Goal: Task Accomplishment & Management: Use online tool/utility

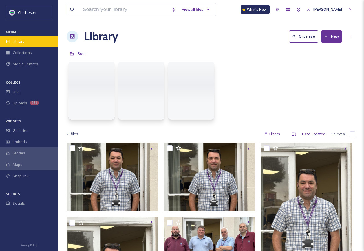
click at [29, 38] on div "Library" at bounding box center [29, 41] width 58 height 11
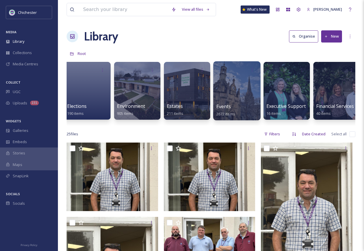
scroll to position [0, 559]
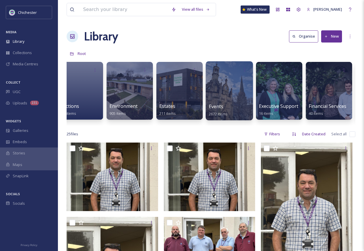
click at [235, 96] on div at bounding box center [229, 90] width 47 height 59
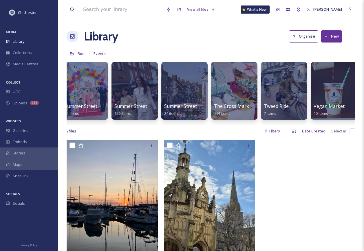
scroll to position [0, 1006]
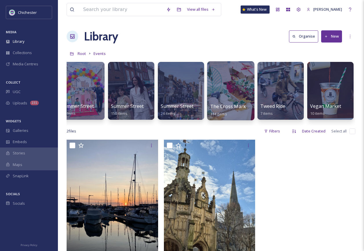
click at [230, 90] on div at bounding box center [230, 90] width 47 height 59
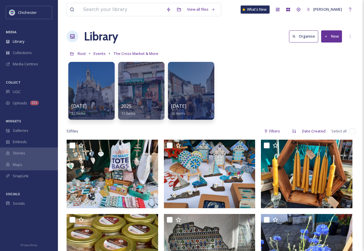
click at [329, 37] on button "New" at bounding box center [331, 36] width 21 height 12
click at [326, 52] on span "File Upload" at bounding box center [328, 49] width 19 height 5
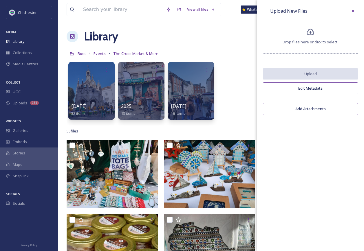
click at [312, 40] on span "Drop files here or click to select." at bounding box center [311, 41] width 56 height 5
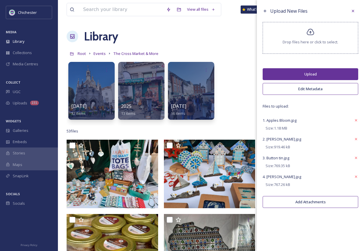
click at [306, 75] on button "Upload" at bounding box center [311, 74] width 96 height 12
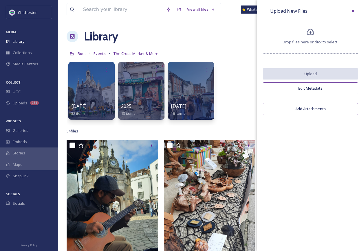
click at [281, 201] on div "Upload New Files Drop files here or click to select. Upload Edit Metadata Add A…" at bounding box center [310, 125] width 107 height 251
click at [309, 36] on icon at bounding box center [310, 32] width 8 height 8
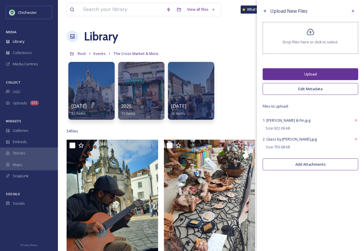
click at [302, 37] on div "Drop files here or click to select." at bounding box center [311, 38] width 96 height 32
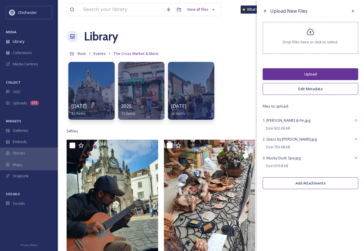
click at [313, 35] on icon at bounding box center [311, 32] width 8 height 7
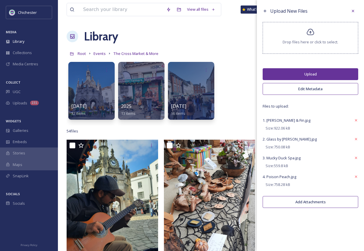
click at [290, 32] on div "Drop files here or click to select." at bounding box center [311, 38] width 96 height 32
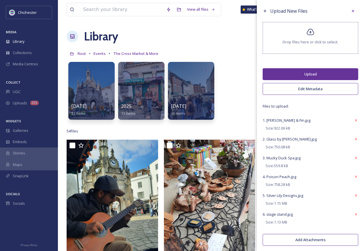
click at [289, 42] on span "Drop files here or click to select." at bounding box center [311, 41] width 56 height 5
click at [313, 72] on button "Upload" at bounding box center [311, 74] width 96 height 12
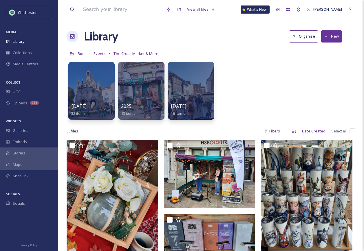
click at [238, 105] on div "[DATE] 32 items 2025 13 items [DATE] 16 items" at bounding box center [211, 92] width 289 height 67
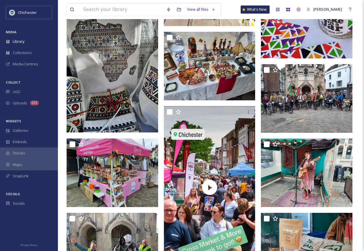
scroll to position [695, 0]
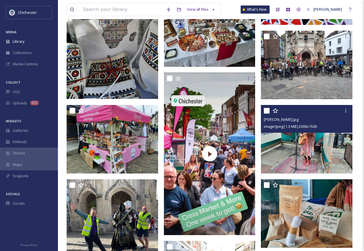
click at [321, 156] on img at bounding box center [306, 139] width 91 height 69
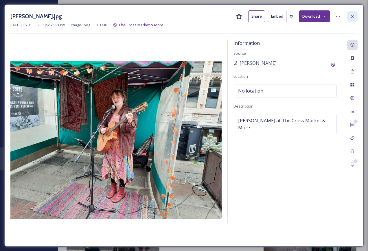
click at [352, 16] on icon at bounding box center [352, 16] width 2 height 2
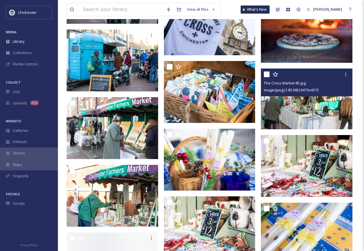
scroll to position [1100, 0]
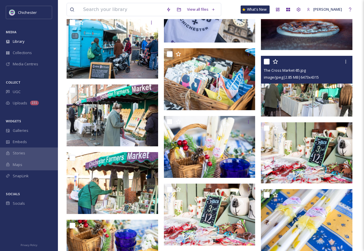
click at [312, 96] on img at bounding box center [306, 86] width 91 height 61
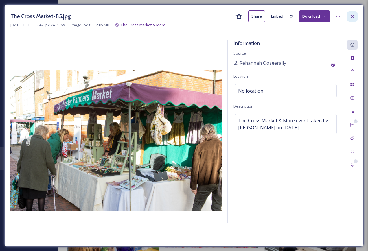
click at [351, 14] on icon at bounding box center [352, 16] width 5 height 5
